Goal: Book appointment/travel/reservation

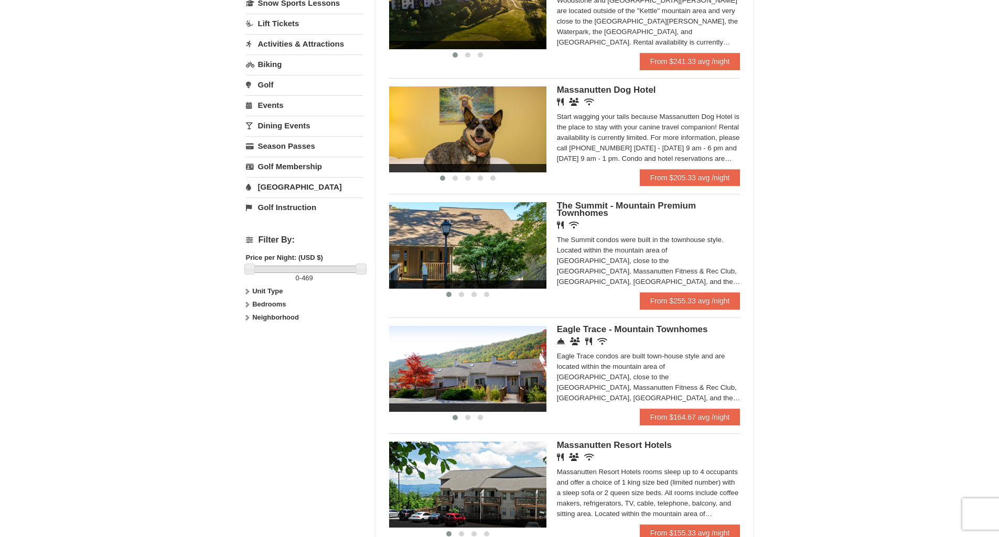
scroll to position [57, 0]
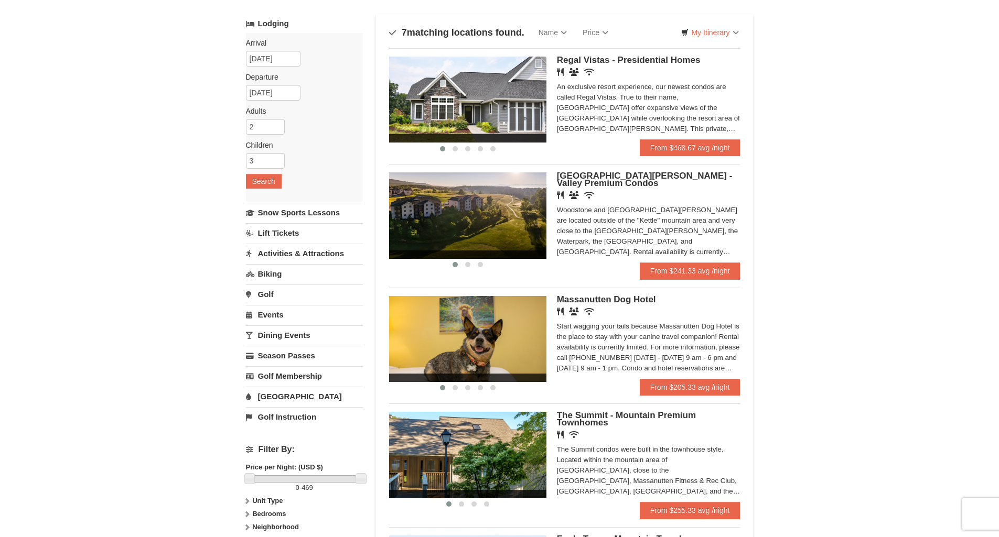
click at [287, 396] on link "Water Park" at bounding box center [304, 396] width 117 height 19
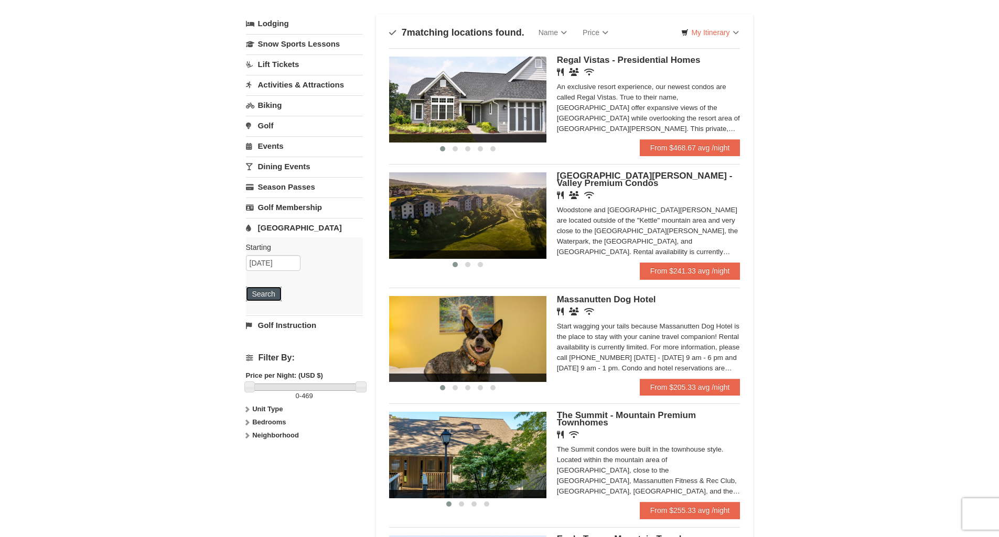
click at [266, 293] on button "Search" at bounding box center [264, 294] width 36 height 15
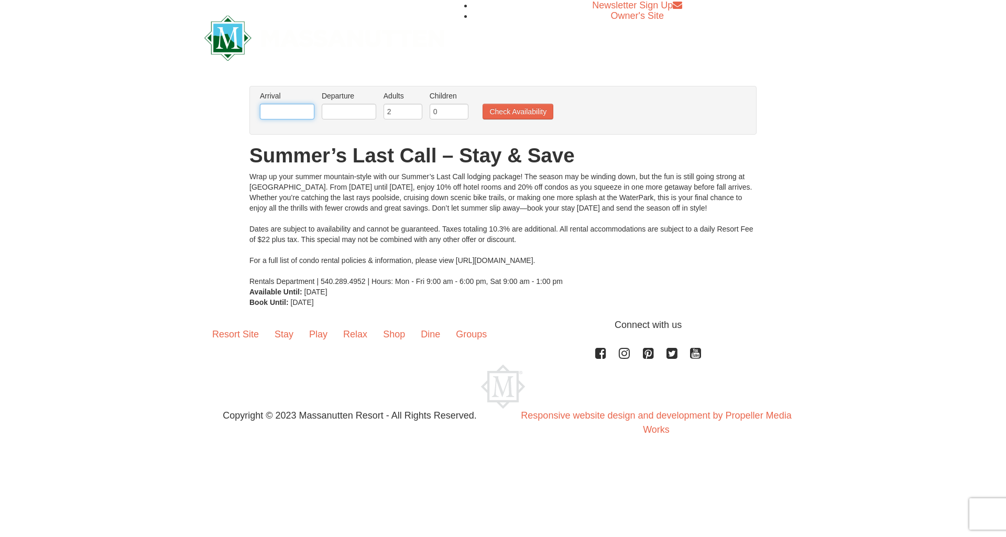
click at [305, 108] on input "text" at bounding box center [287, 112] width 55 height 16
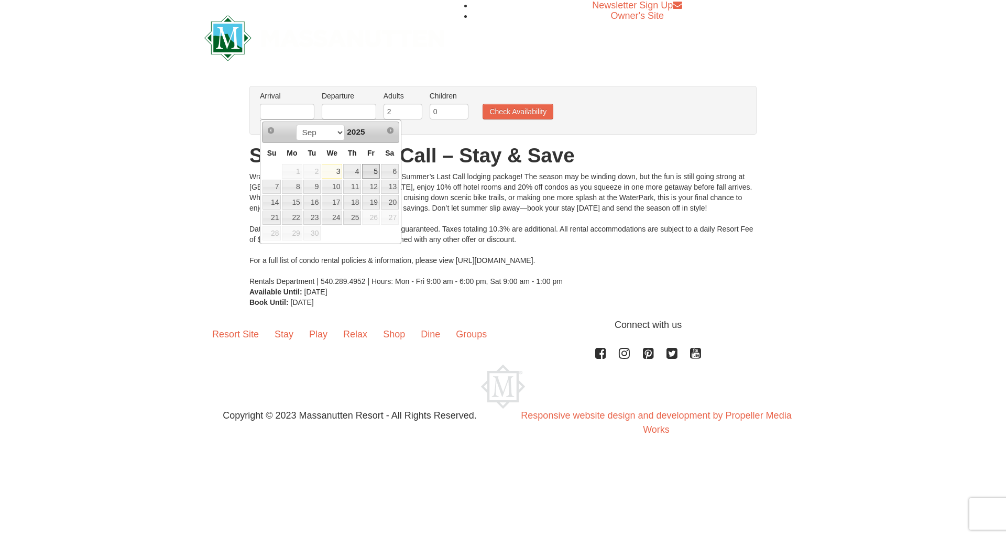
click at [380, 170] on link "5" at bounding box center [371, 171] width 18 height 15
type input "[DATE]"
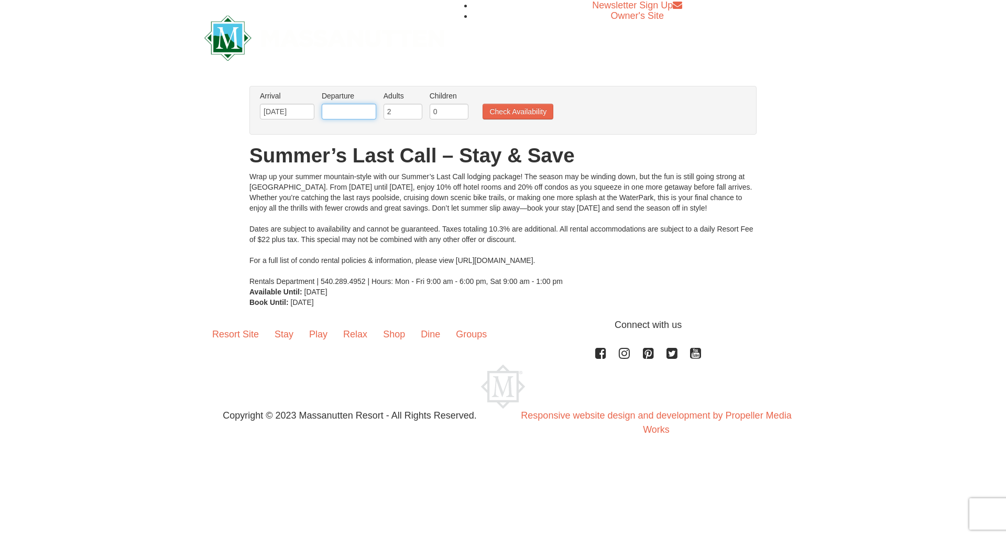
click at [346, 104] on input "text" at bounding box center [349, 112] width 55 height 16
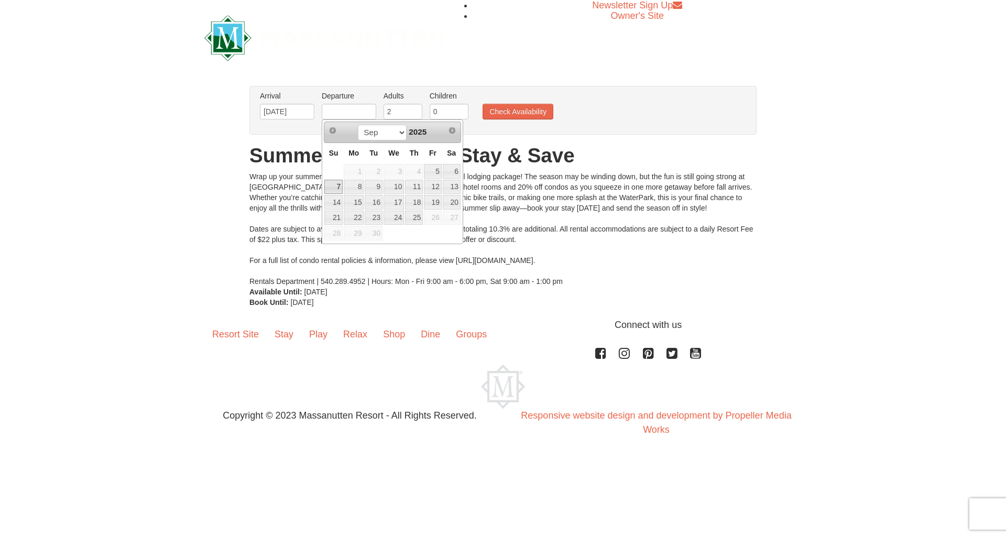
click at [333, 186] on link "7" at bounding box center [333, 187] width 18 height 15
type input "[DATE]"
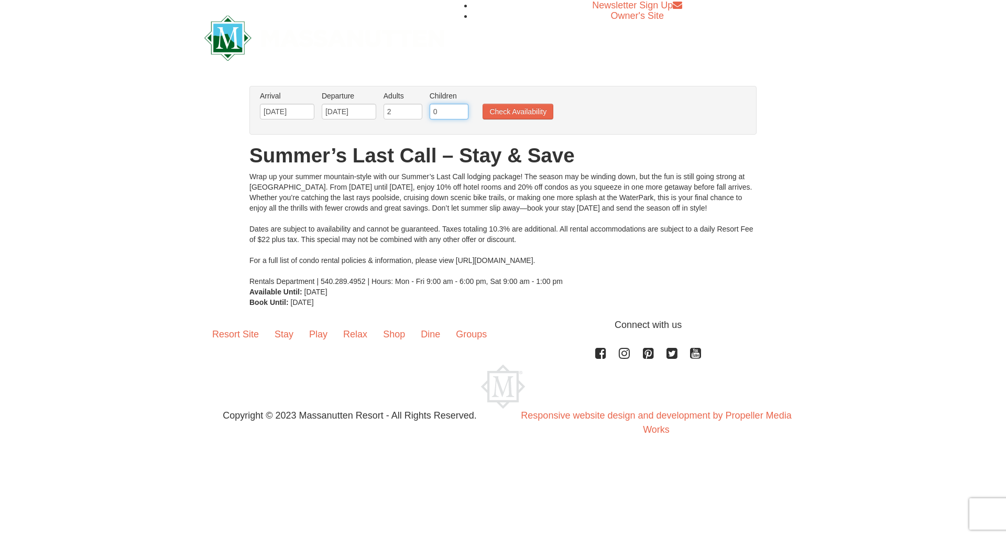
click at [443, 110] on input "0" at bounding box center [449, 112] width 39 height 16
click at [458, 105] on input "0" at bounding box center [449, 112] width 39 height 16
click at [462, 107] on input "1" at bounding box center [449, 112] width 39 height 16
click at [462, 107] on input "2" at bounding box center [449, 112] width 39 height 16
type input "3"
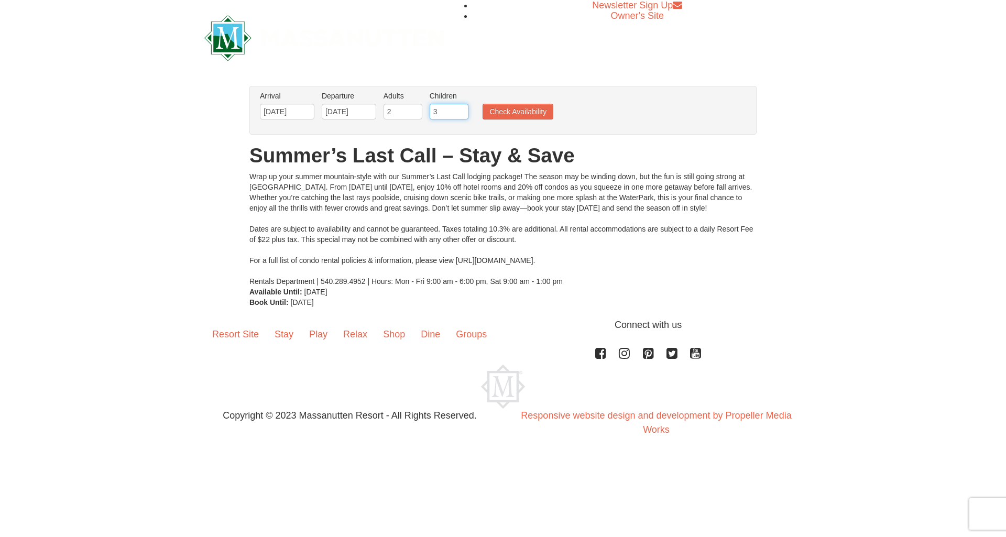
click at [461, 108] on input "3" at bounding box center [449, 112] width 39 height 16
click at [507, 110] on button "Check Availability" at bounding box center [518, 112] width 71 height 16
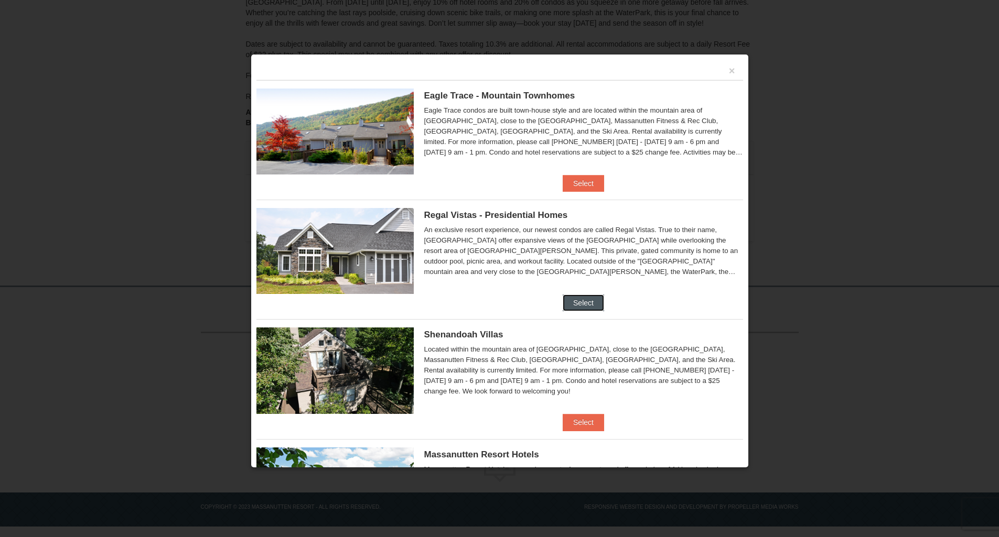
click at [581, 305] on button "Select" at bounding box center [582, 303] width 41 height 17
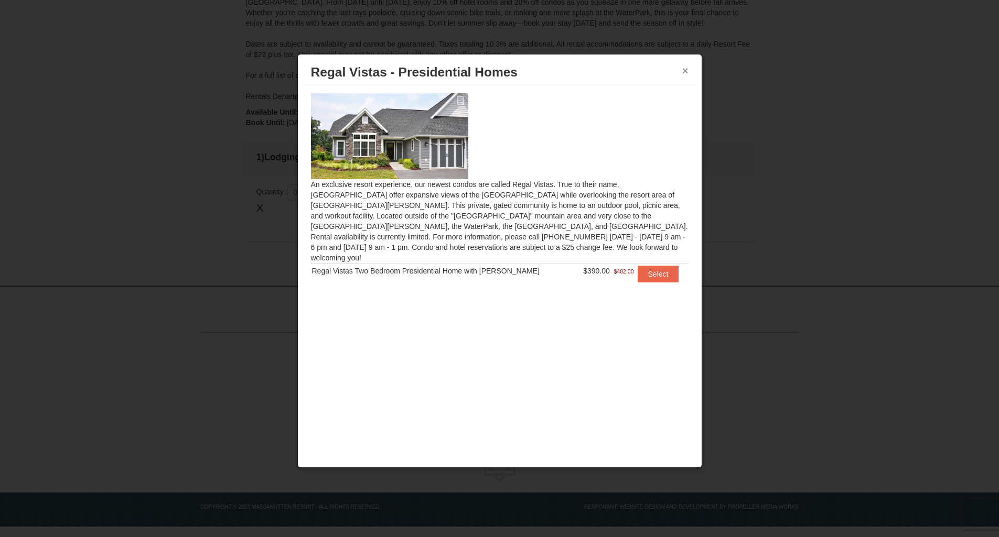
click at [684, 71] on button "×" at bounding box center [685, 71] width 6 height 10
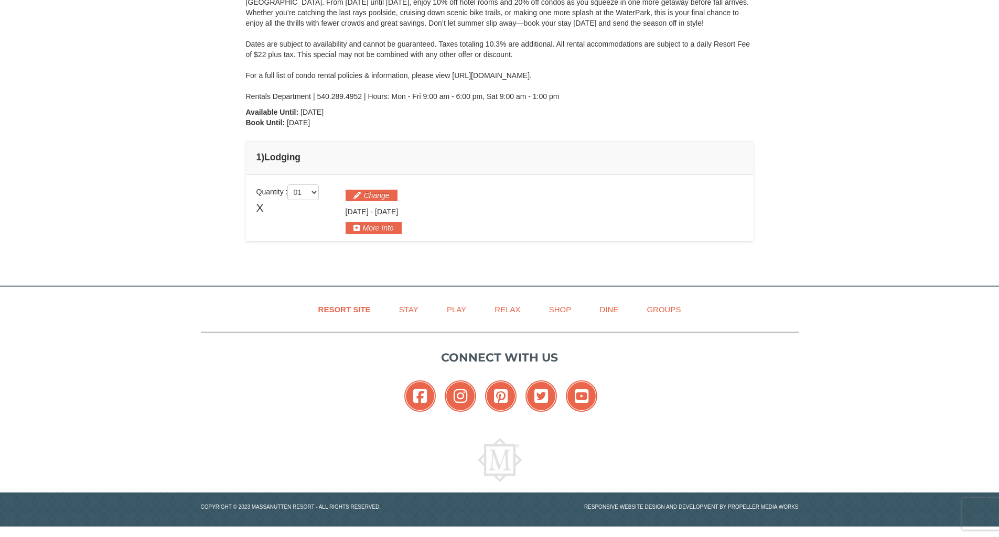
scroll to position [2, 0]
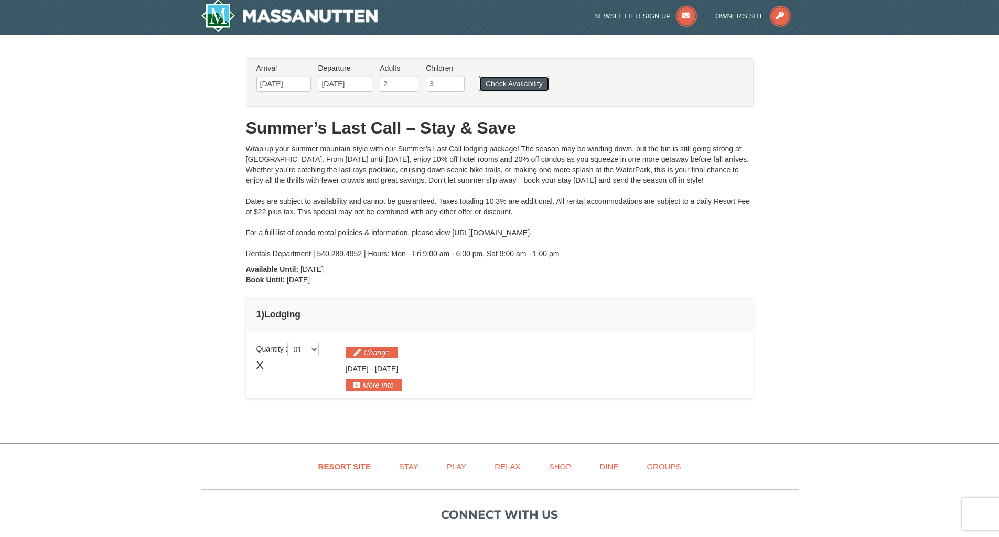
click at [496, 83] on button "Check Availability" at bounding box center [514, 84] width 70 height 15
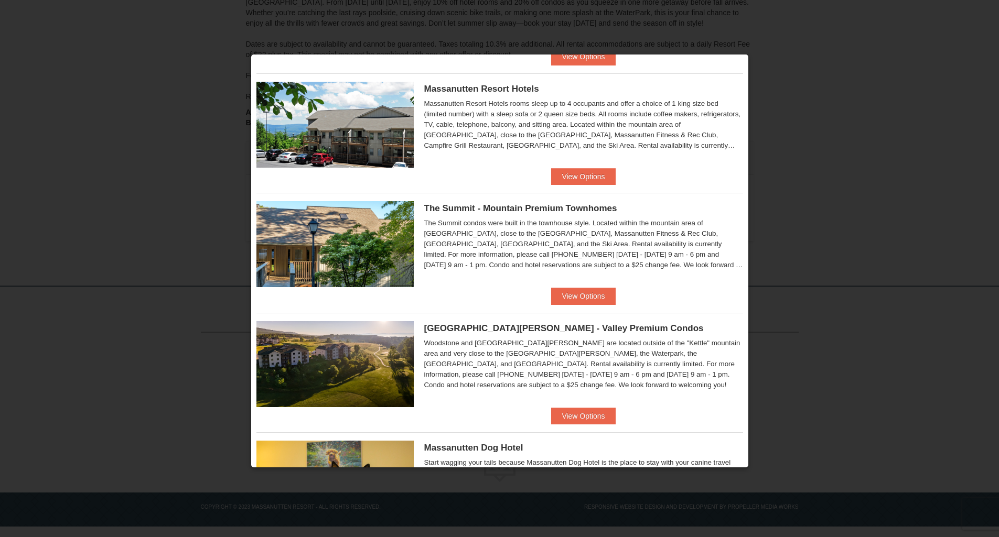
scroll to position [467, 0]
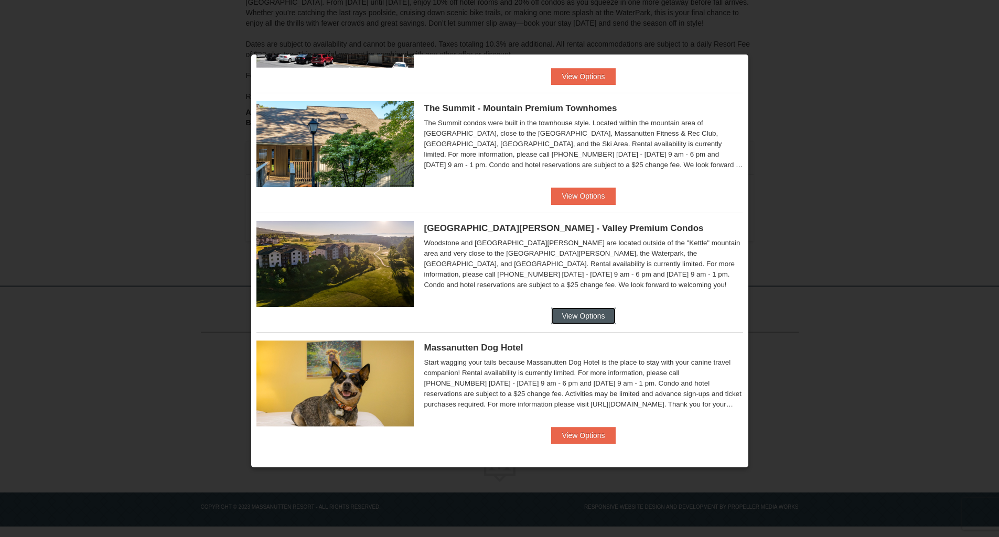
click at [590, 315] on button "View Options" at bounding box center [583, 316] width 64 height 17
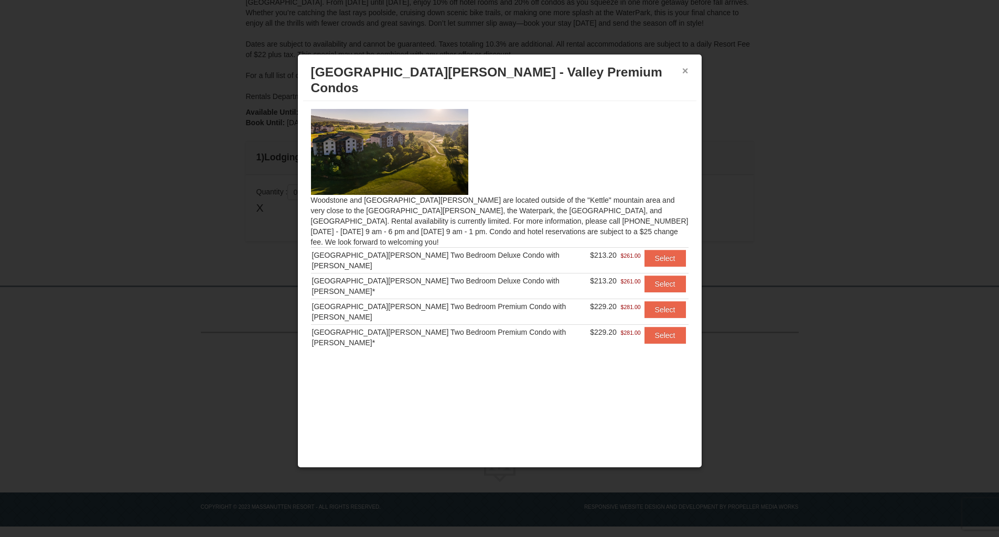
scroll to position [2, 0]
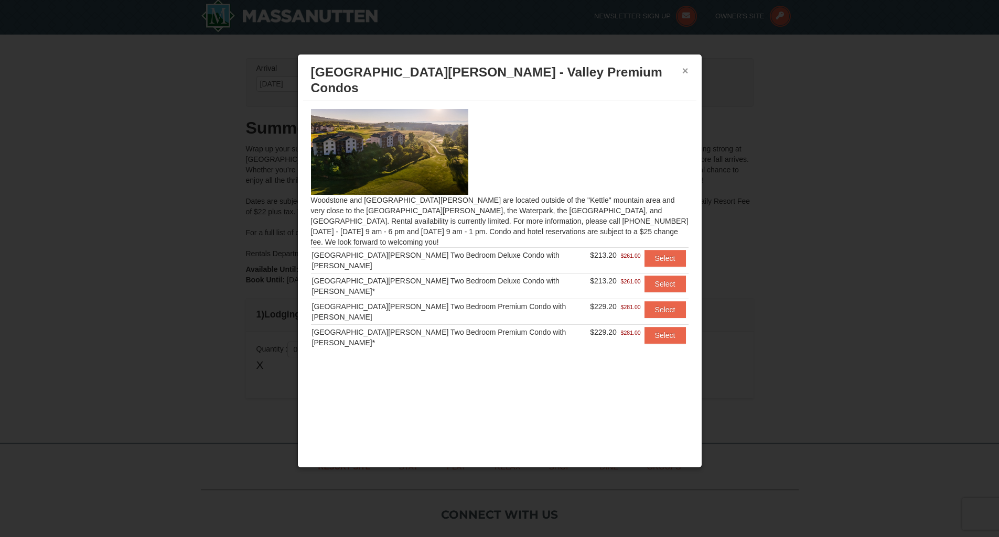
click at [684, 71] on button "×" at bounding box center [685, 71] width 6 height 10
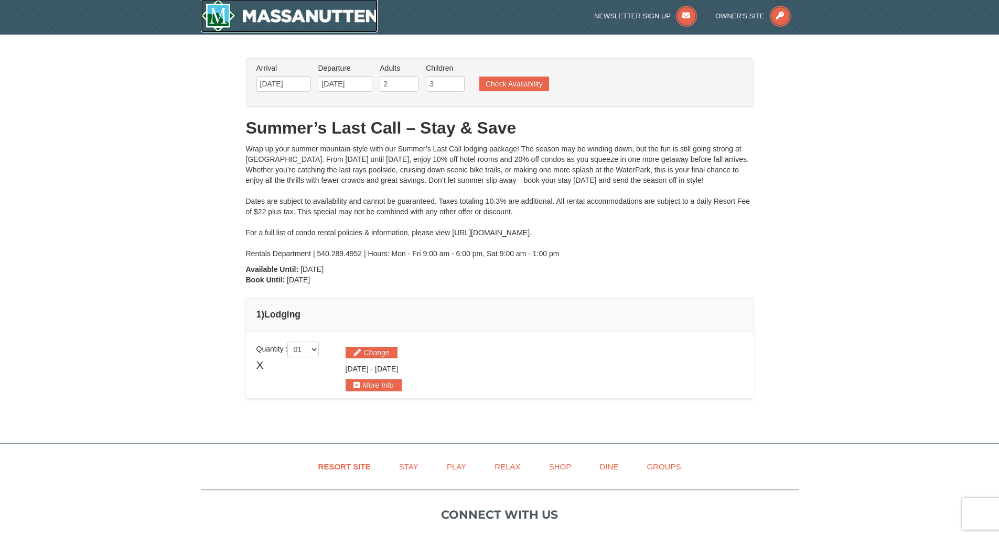
click at [220, 16] on img at bounding box center [289, 16] width 177 height 34
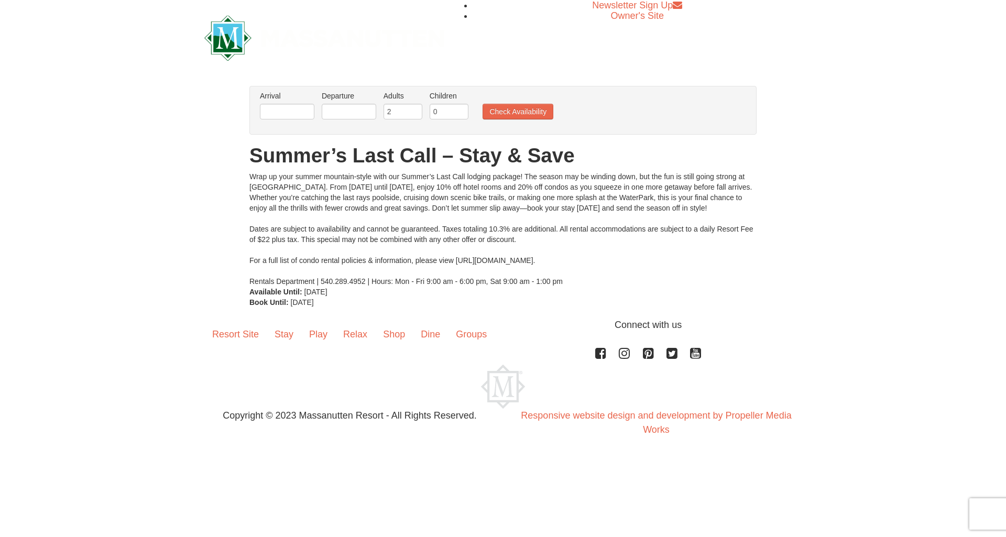
click at [267, 102] on li "Arrival Please format dates MM/DD/YYYY Please format dates MM/DD/YYYY" at bounding box center [287, 108] width 60 height 34
click at [292, 111] on input "text" at bounding box center [287, 112] width 55 height 16
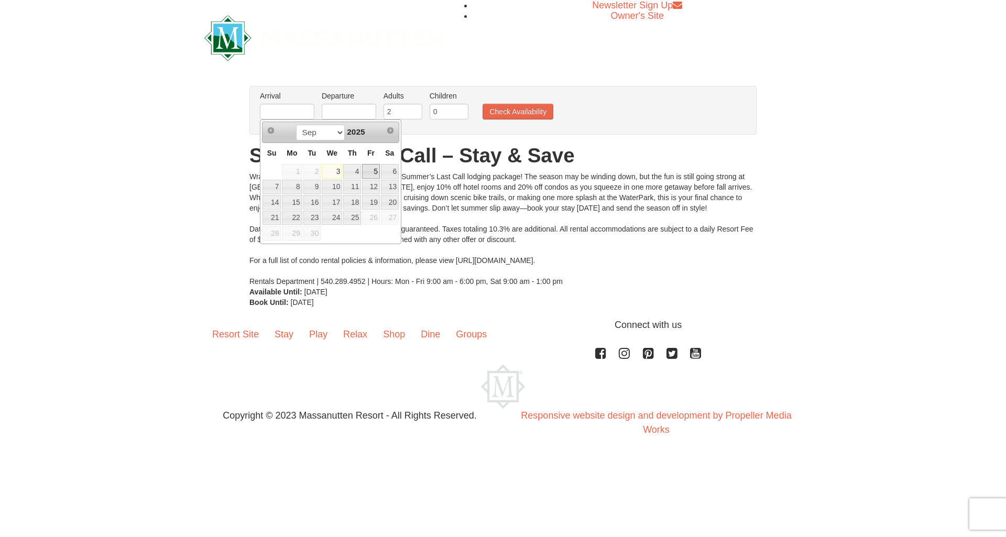
click at [374, 170] on link "5" at bounding box center [371, 171] width 18 height 15
type input "[DATE]"
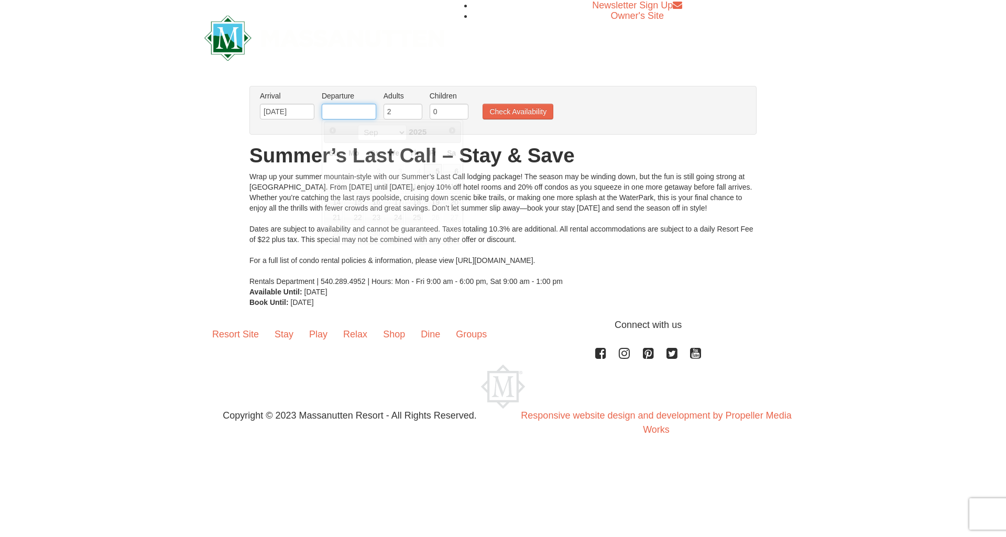
click at [355, 111] on input "text" at bounding box center [349, 112] width 55 height 16
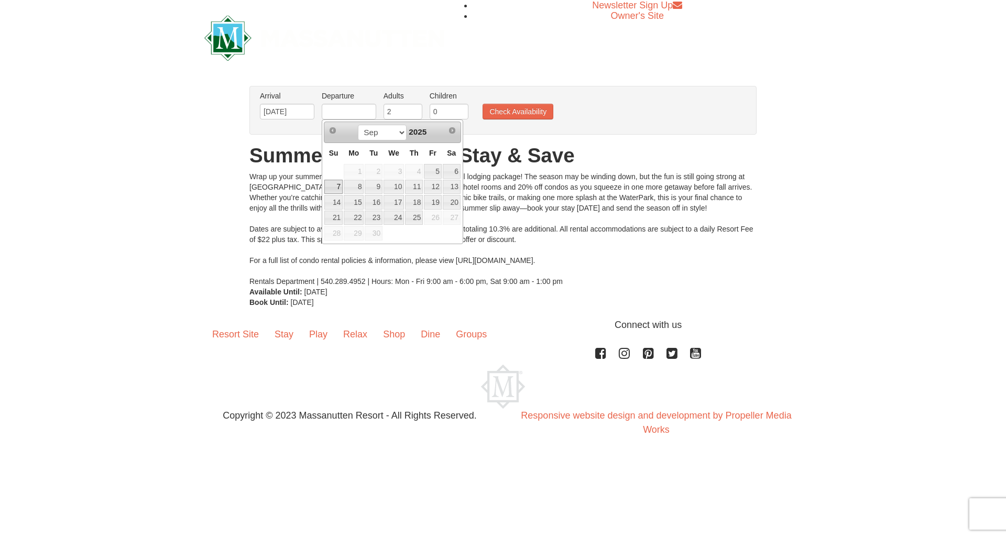
click at [333, 186] on link "7" at bounding box center [333, 187] width 18 height 15
type input "[DATE]"
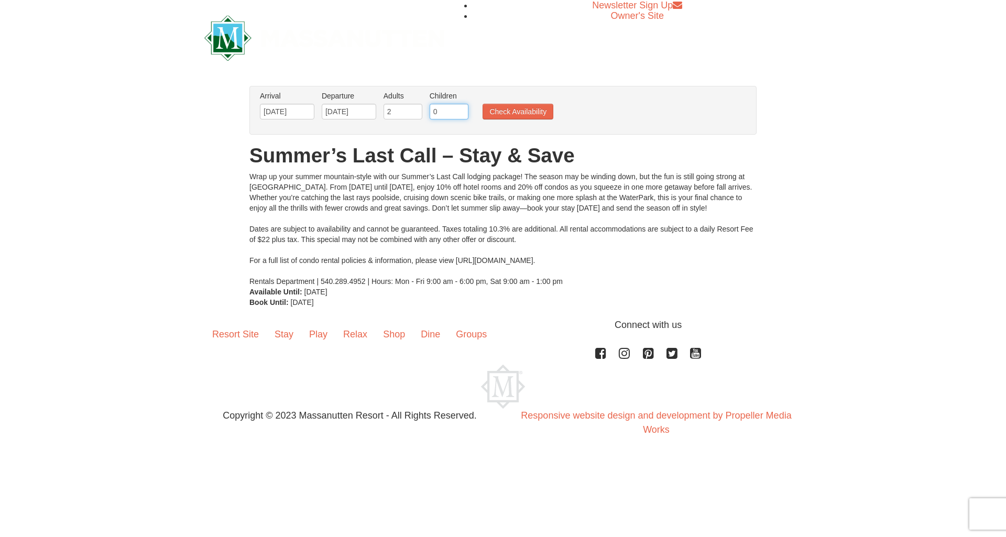
click at [448, 110] on input "0" at bounding box center [449, 112] width 39 height 16
click at [461, 109] on input "1" at bounding box center [449, 112] width 39 height 16
click at [461, 109] on input "2" at bounding box center [449, 112] width 39 height 16
type input "3"
click at [461, 109] on input "3" at bounding box center [449, 112] width 39 height 16
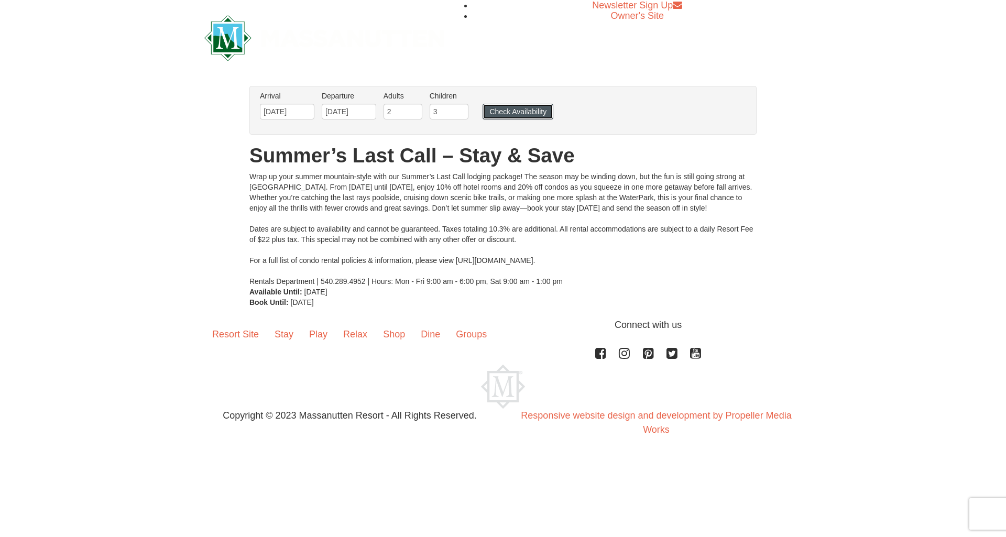
click at [500, 105] on button "Check Availability" at bounding box center [518, 112] width 71 height 16
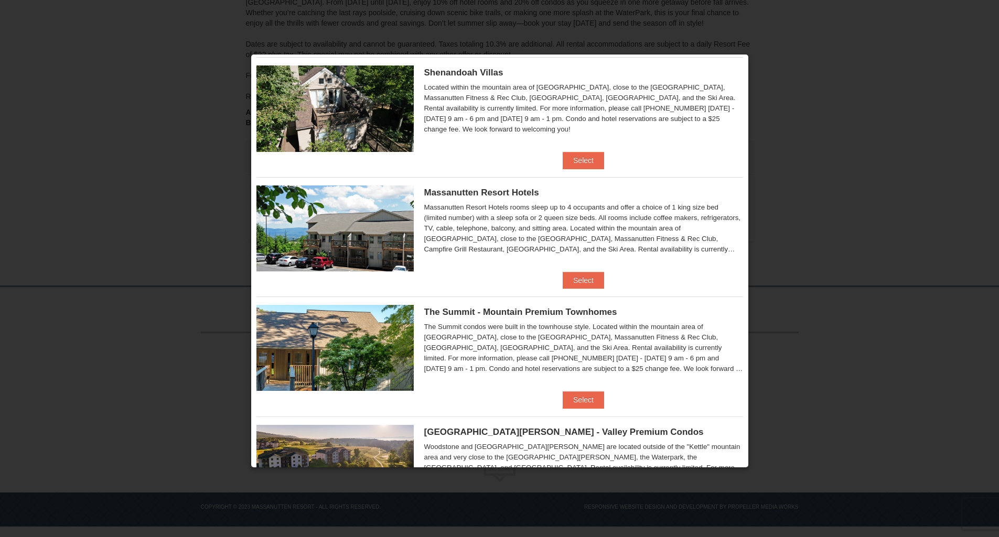
scroll to position [315, 0]
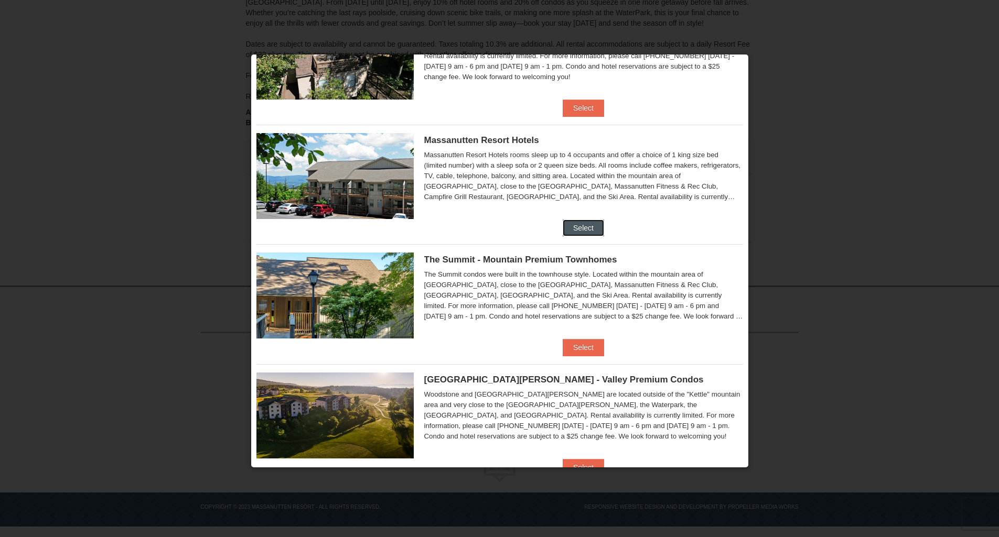
click at [581, 224] on button "Select" at bounding box center [582, 228] width 41 height 17
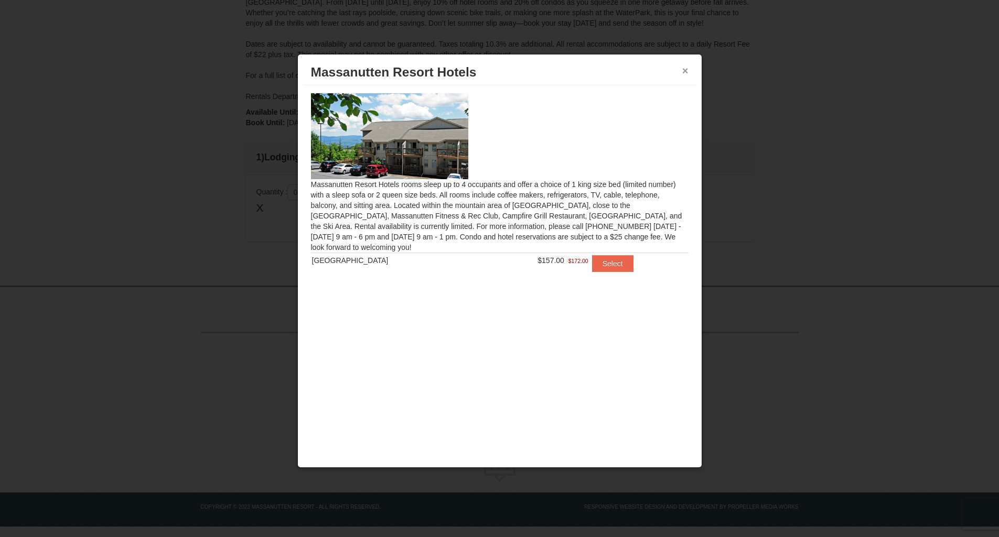
click at [685, 70] on button "×" at bounding box center [685, 71] width 6 height 10
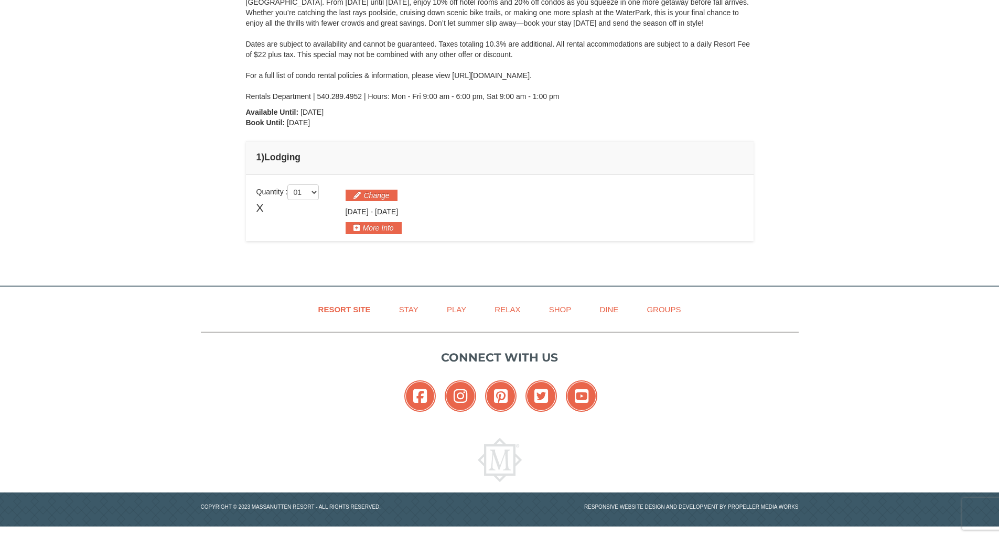
scroll to position [55, 0]
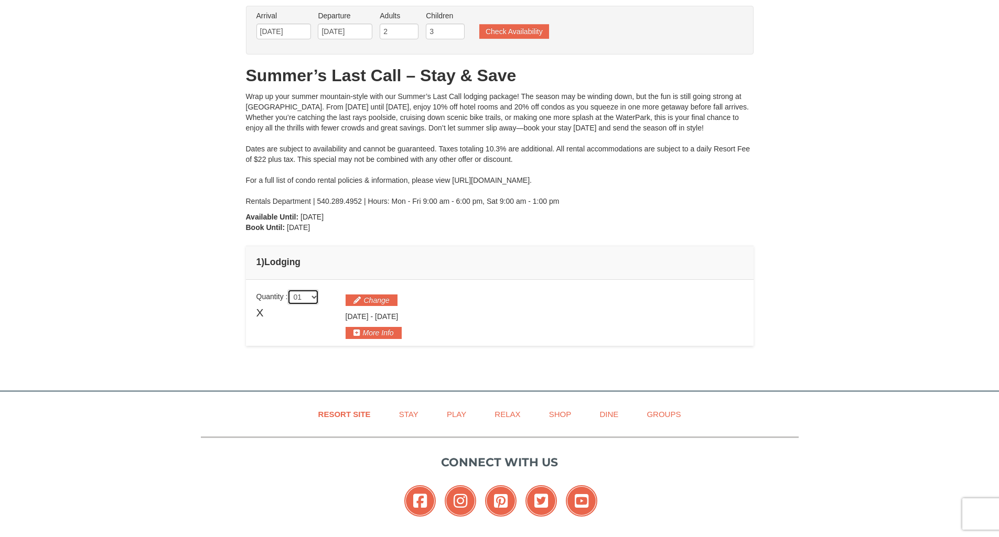
click at [297, 298] on select "01 02 03 04 05" at bounding box center [302, 297] width 31 height 16
click at [464, 250] on td "1 ) Lodging" at bounding box center [499, 263] width 507 height 34
click at [496, 36] on button "Check Availability" at bounding box center [514, 31] width 70 height 15
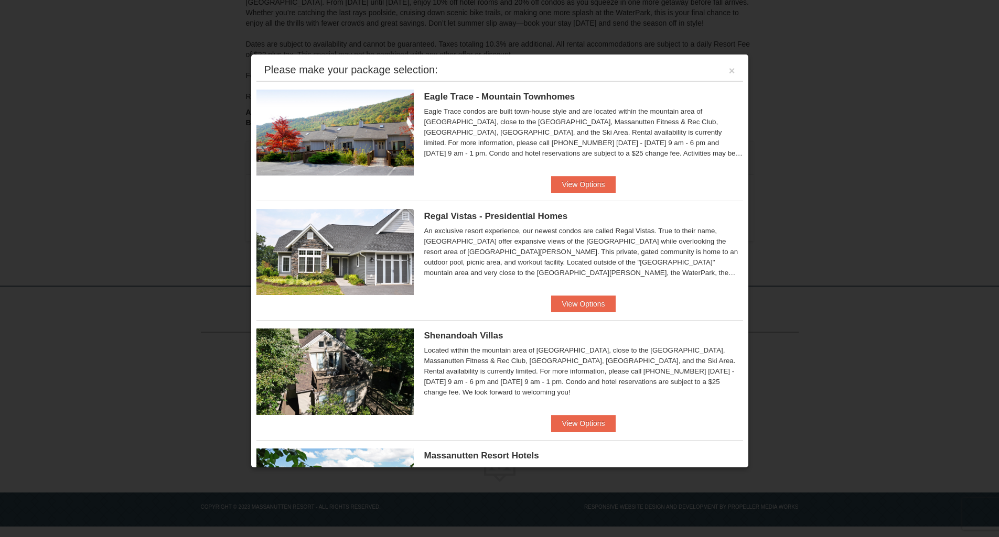
scroll to position [2, 0]
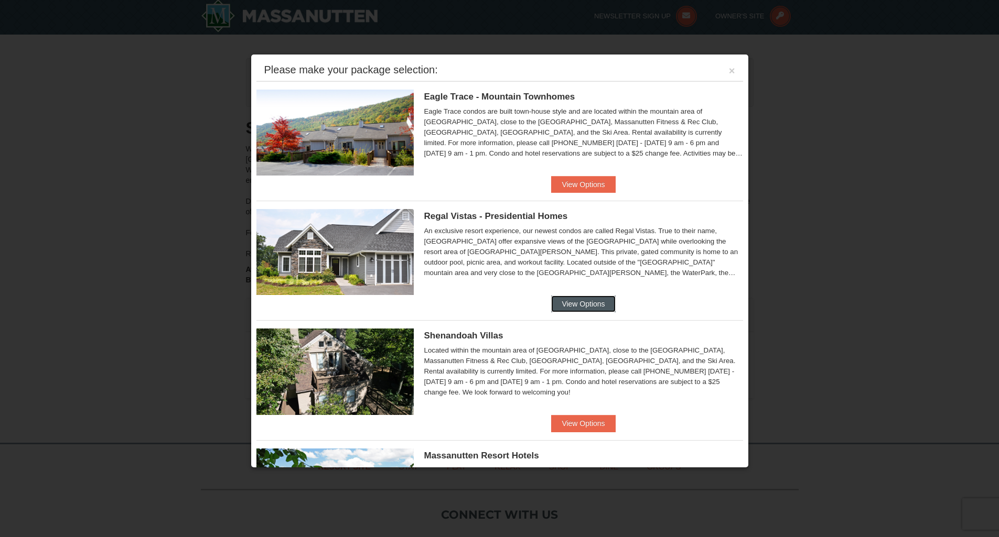
click at [588, 303] on button "View Options" at bounding box center [583, 304] width 64 height 17
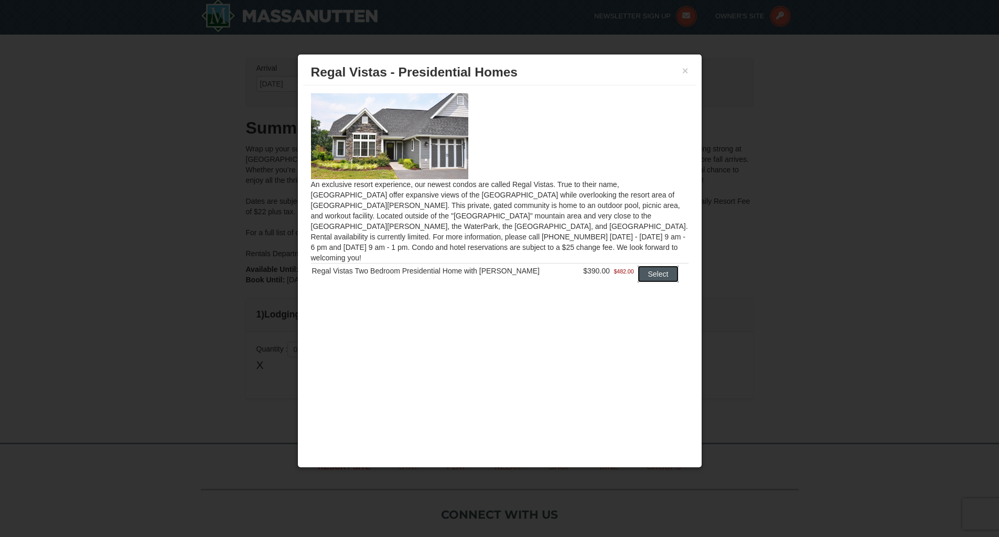
click at [664, 266] on button "Select" at bounding box center [657, 274] width 41 height 17
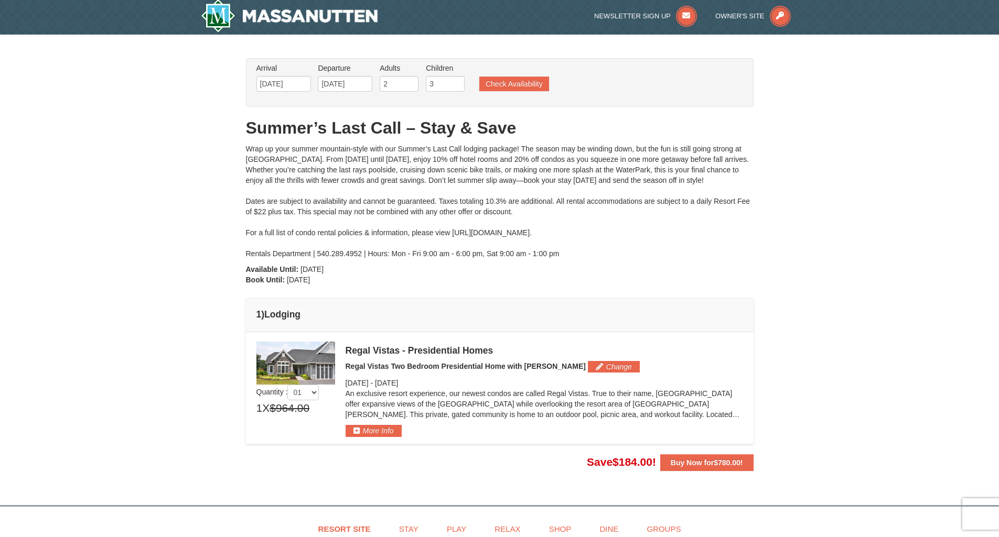
scroll to position [0, 0]
